Goal: Check status

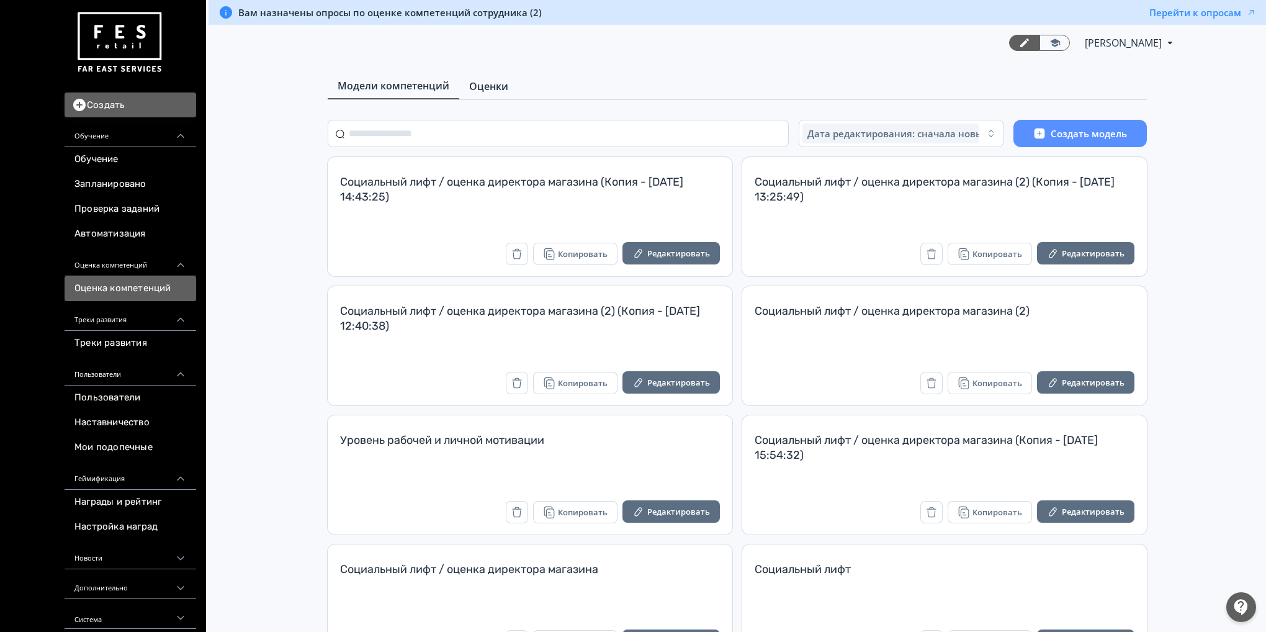
click at [502, 95] on link "Оценки" at bounding box center [488, 86] width 59 height 25
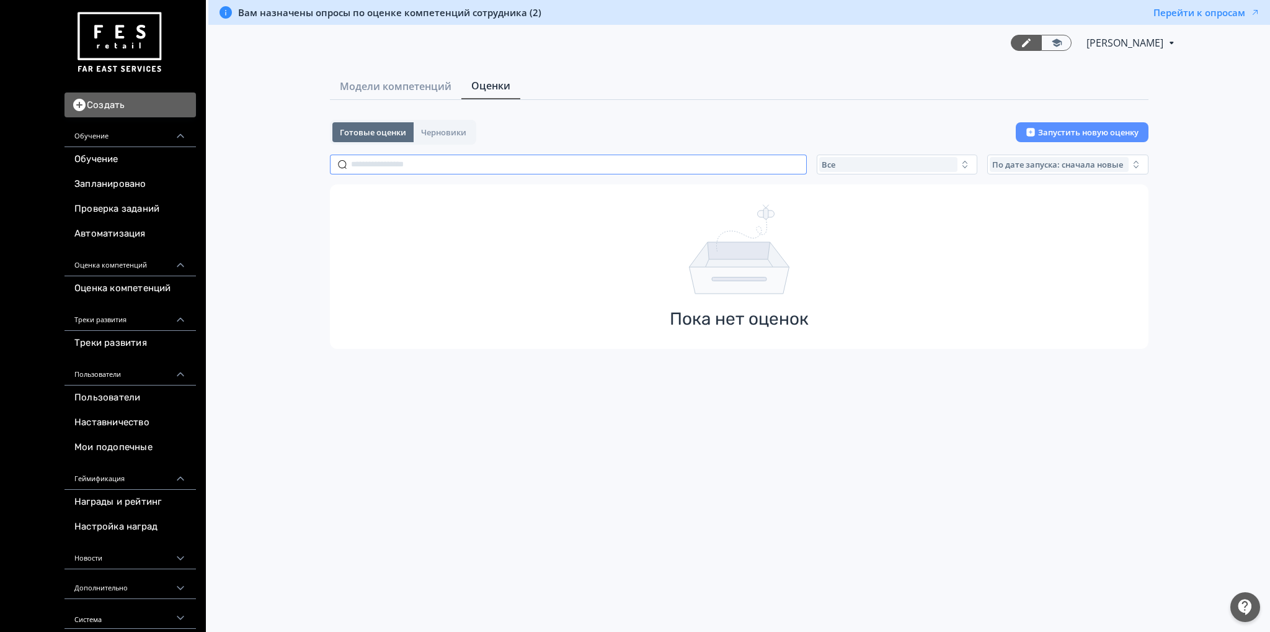
click at [447, 163] on input "text" at bounding box center [568, 164] width 477 height 20
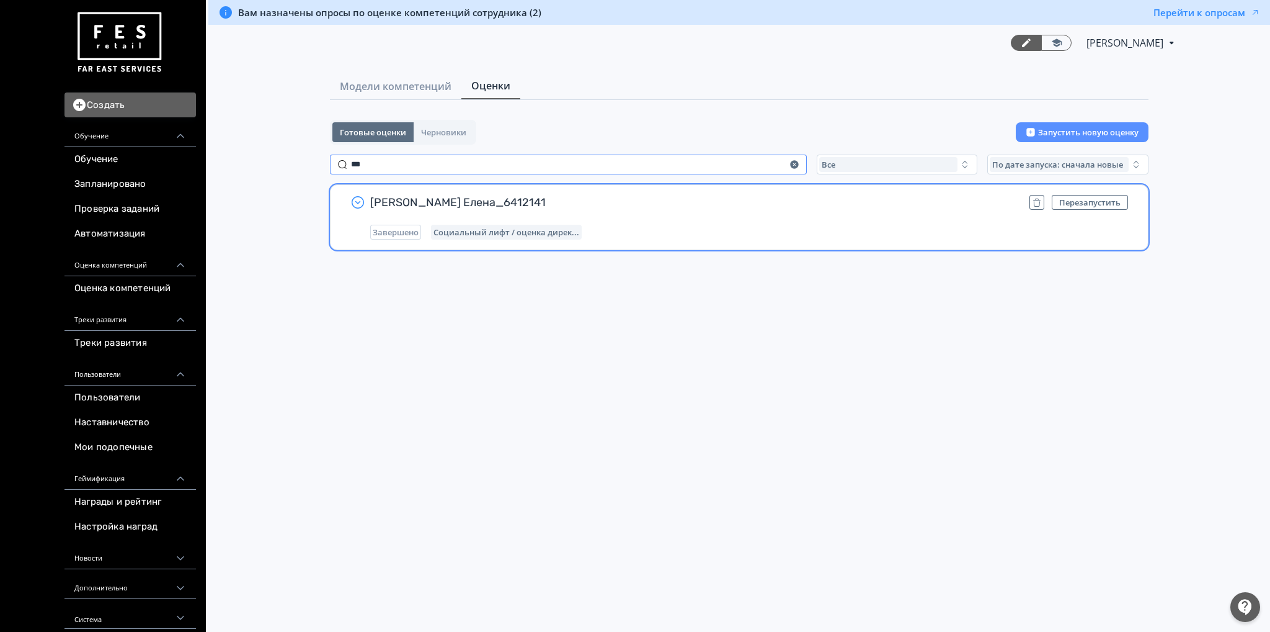
type input "***"
click at [357, 203] on icon "button" at bounding box center [357, 202] width 15 height 15
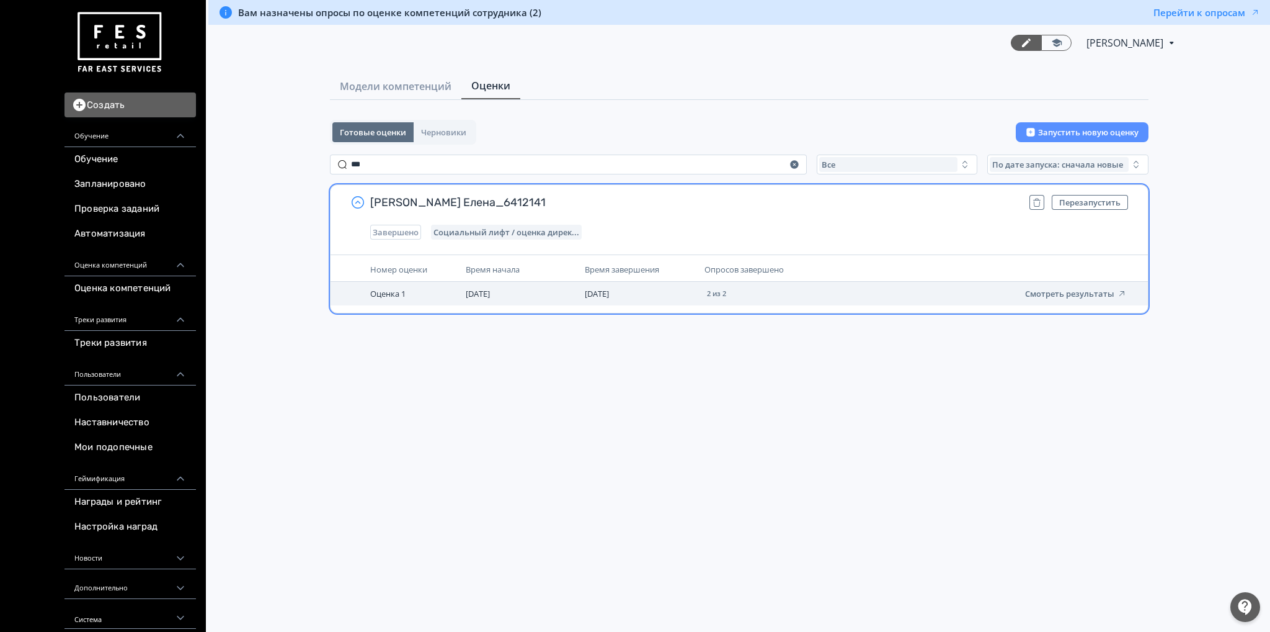
click at [609, 296] on span "[DATE]" at bounding box center [597, 293] width 24 height 11
click at [391, 293] on span "Оценка 1" at bounding box center [387, 293] width 35 height 11
click at [1068, 298] on button "Смотреть результаты" at bounding box center [1076, 293] width 102 height 10
